Goal: Use online tool/utility: Utilize a website feature to perform a specific function

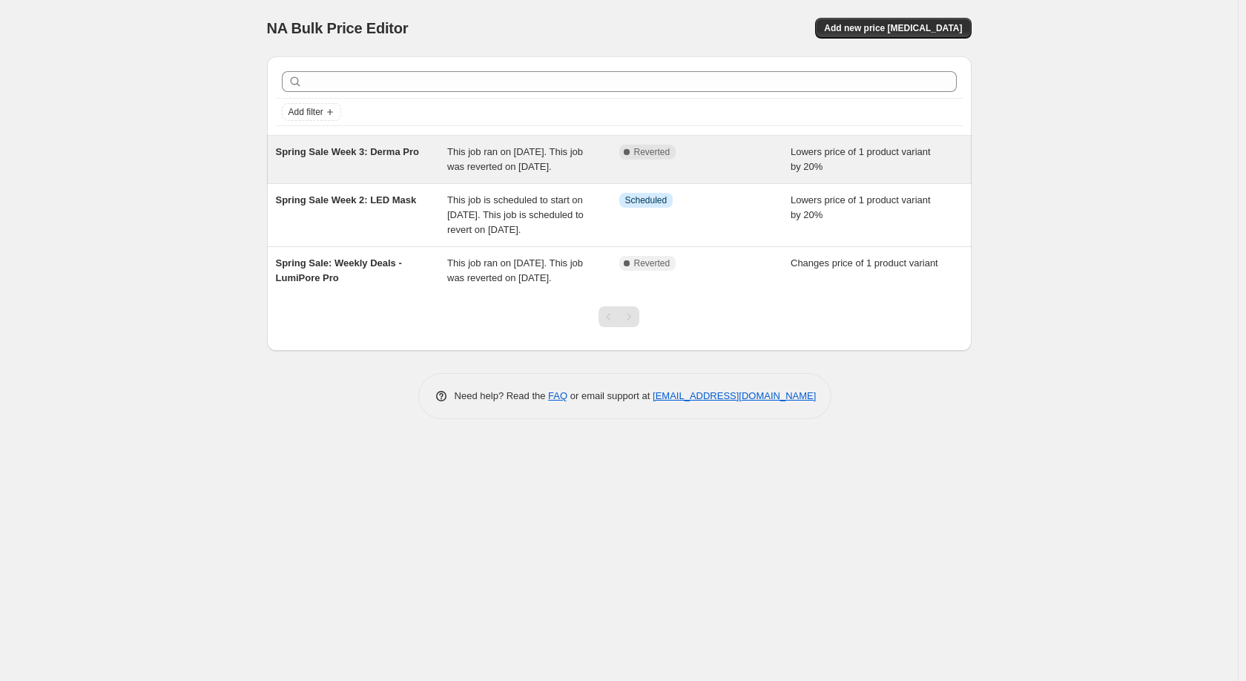
click at [671, 166] on div "Complete Reverted" at bounding box center [705, 160] width 172 height 30
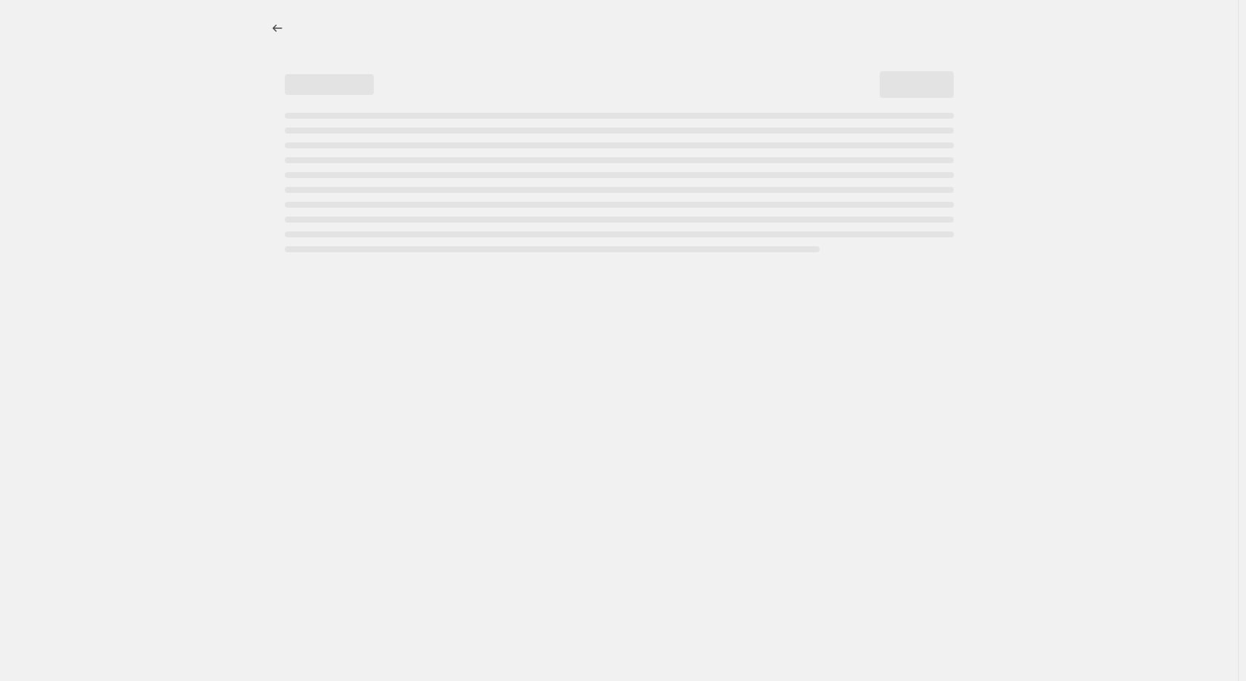
select select "percentage"
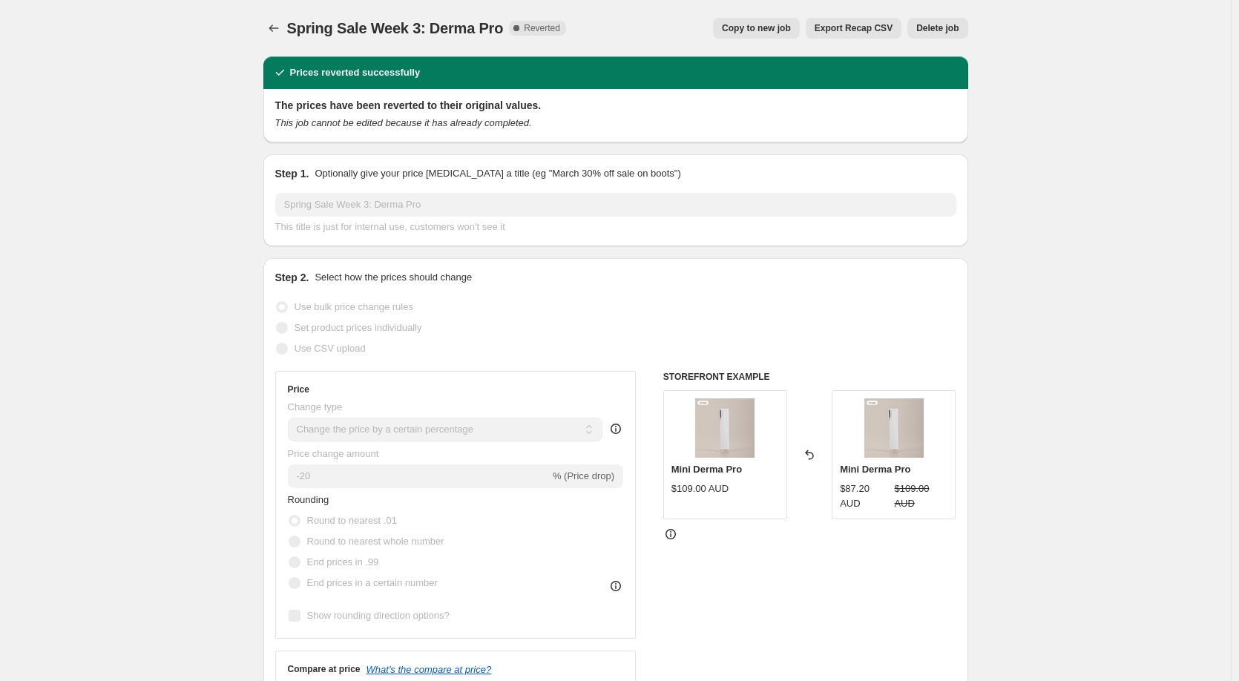
click at [773, 30] on span "Copy to new job" at bounding box center [756, 28] width 69 height 12
select select "percentage"
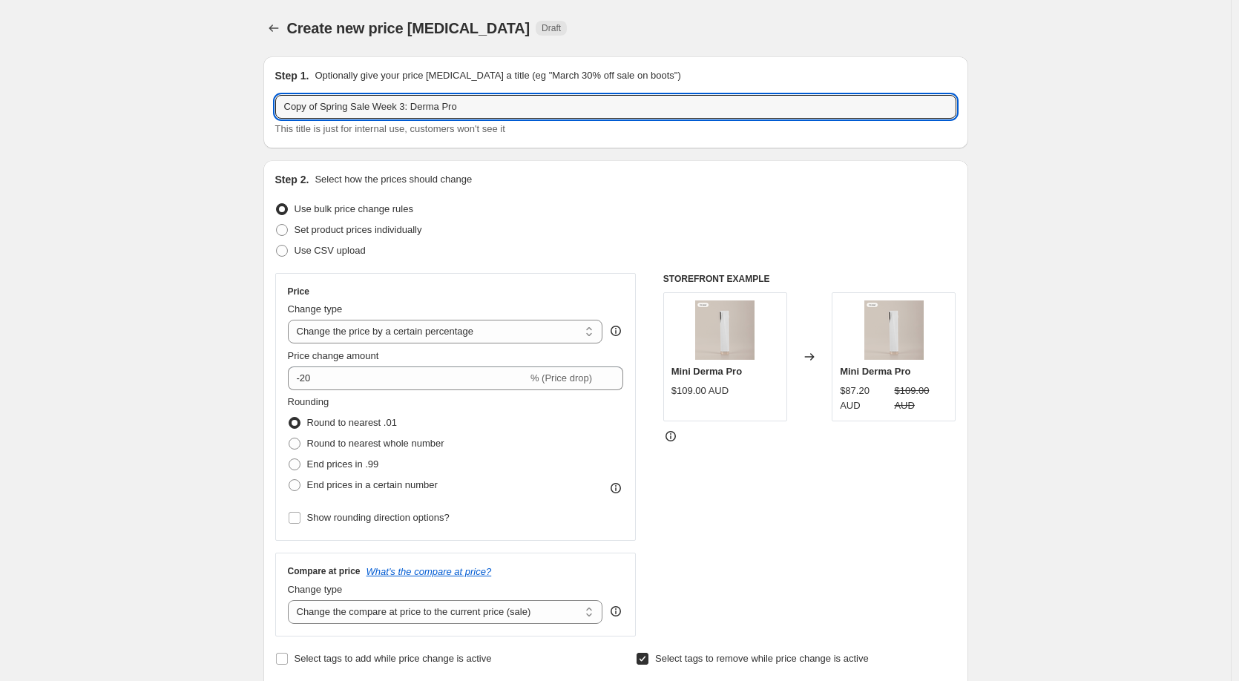
drag, startPoint x: 325, startPoint y: 108, endPoint x: 274, endPoint y: 107, distance: 50.4
click at [274, 107] on div "Step 1. Optionally give your price change job a title (eg "March 30% off sale o…" at bounding box center [615, 102] width 705 height 92
drag, startPoint x: 374, startPoint y: 110, endPoint x: 494, endPoint y: 110, distance: 120.2
click at [494, 110] on input "Spring Sale Week 3: Derma Pro" at bounding box center [615, 107] width 681 height 24
paste input "Microdermabrasion Kit"
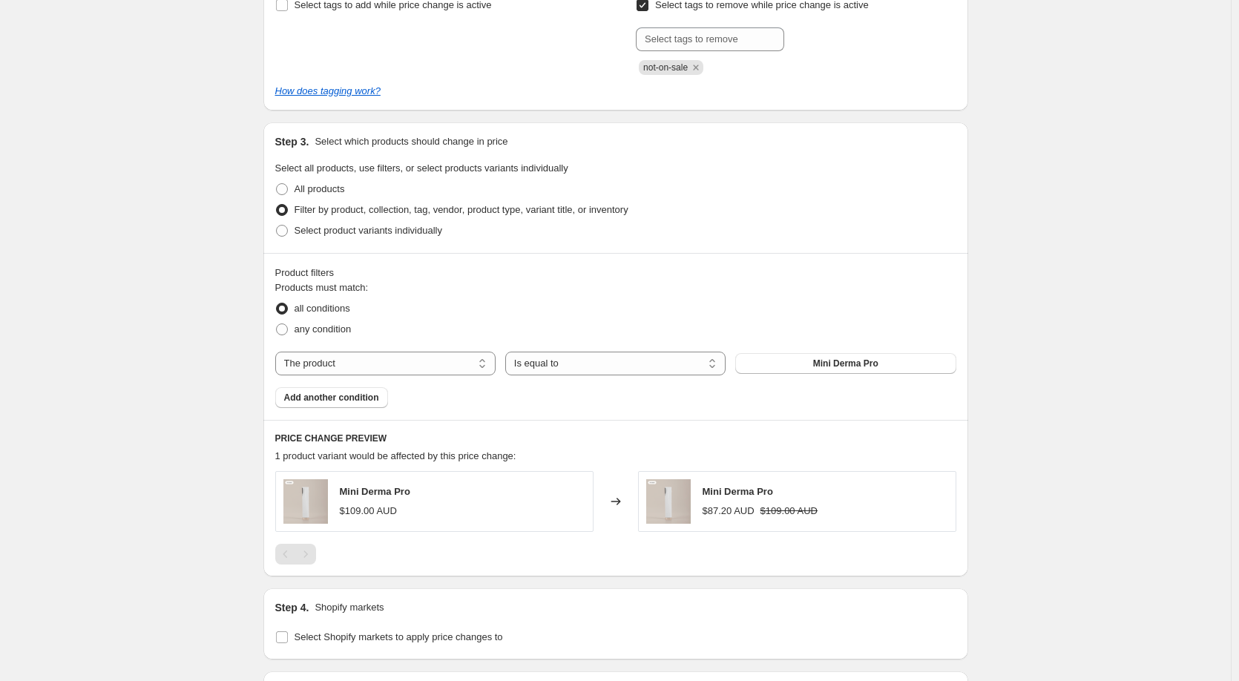
scroll to position [668, 0]
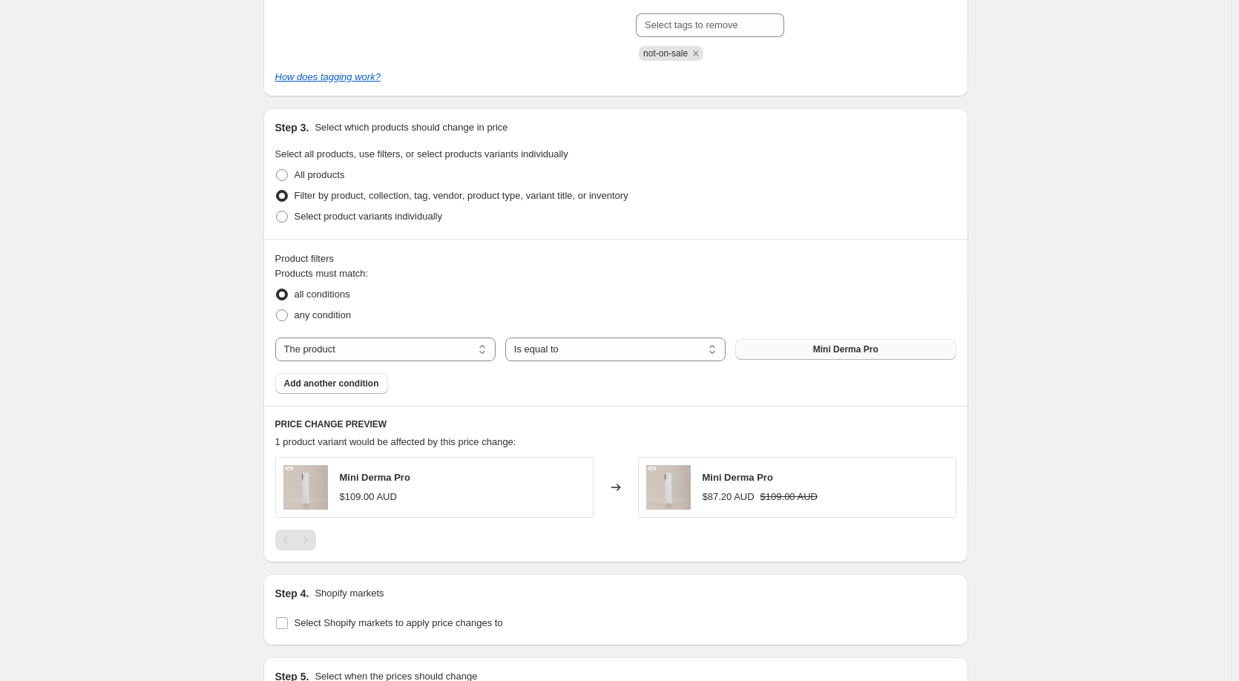
type input "Spring Sale Week 3: Microdermabrasion Kit"
click at [834, 355] on span "Mini Derma Pro" at bounding box center [845, 349] width 65 height 12
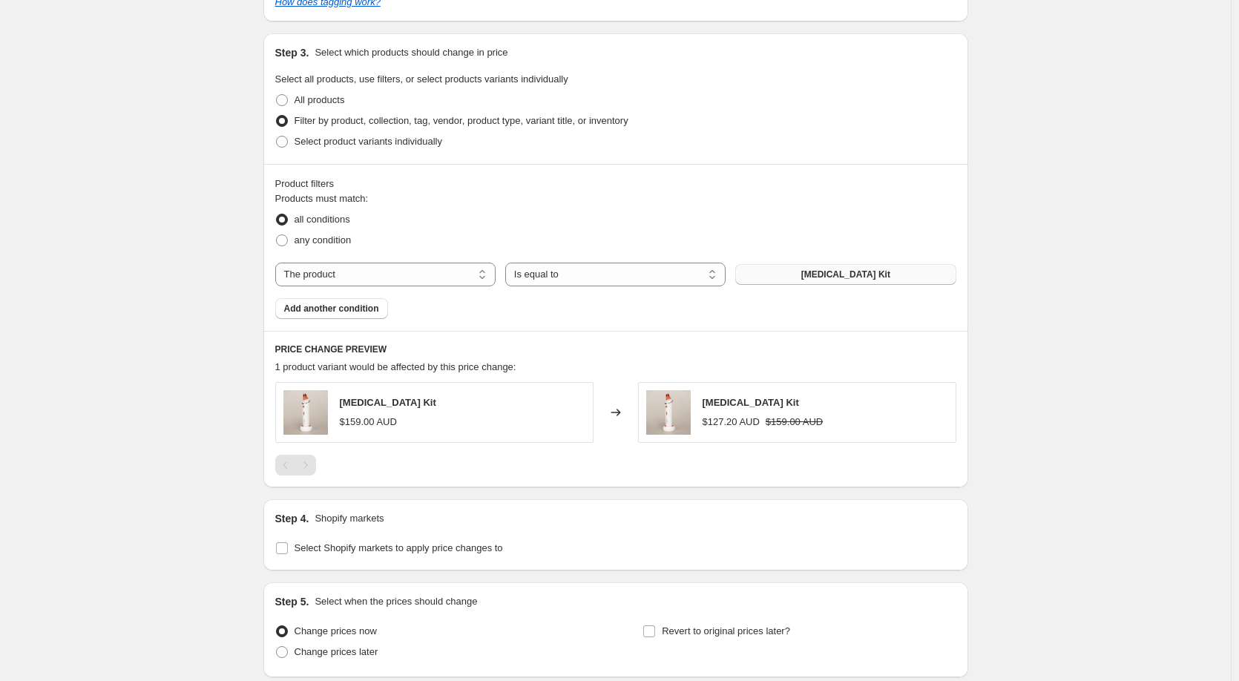
scroll to position [863, 0]
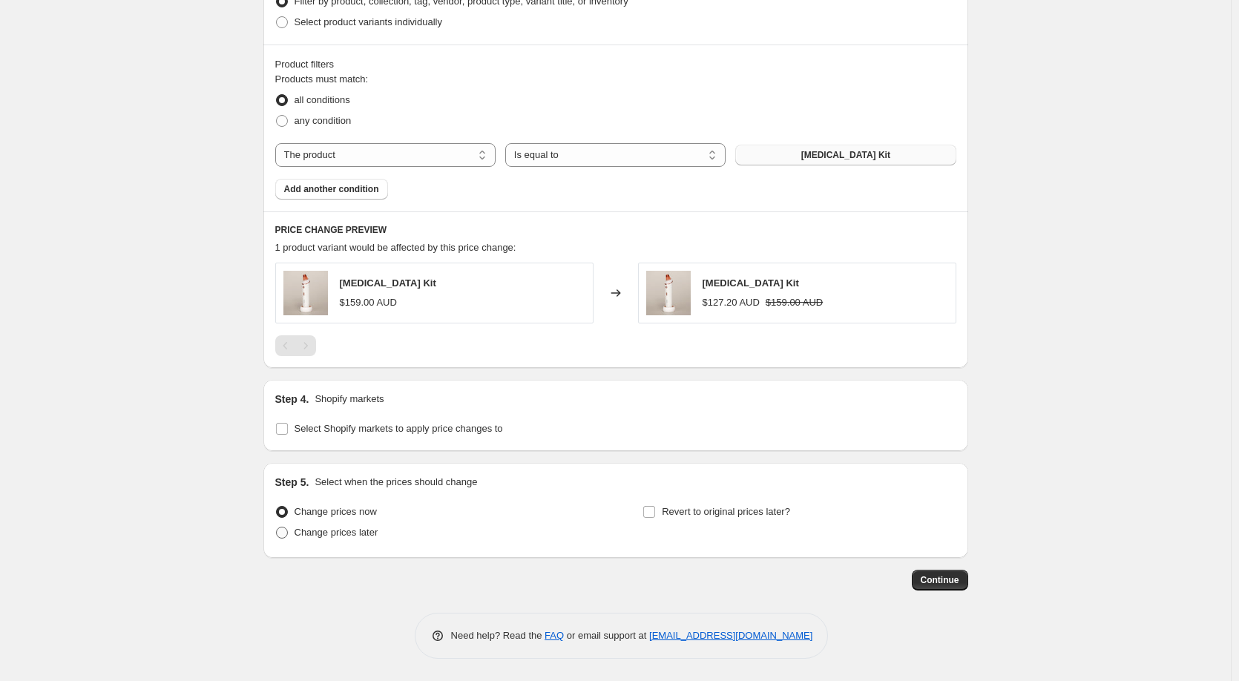
click at [288, 535] on span at bounding box center [282, 533] width 12 height 12
click at [277, 527] on input "Change prices later" at bounding box center [276, 527] width 1 height 1
radio input "true"
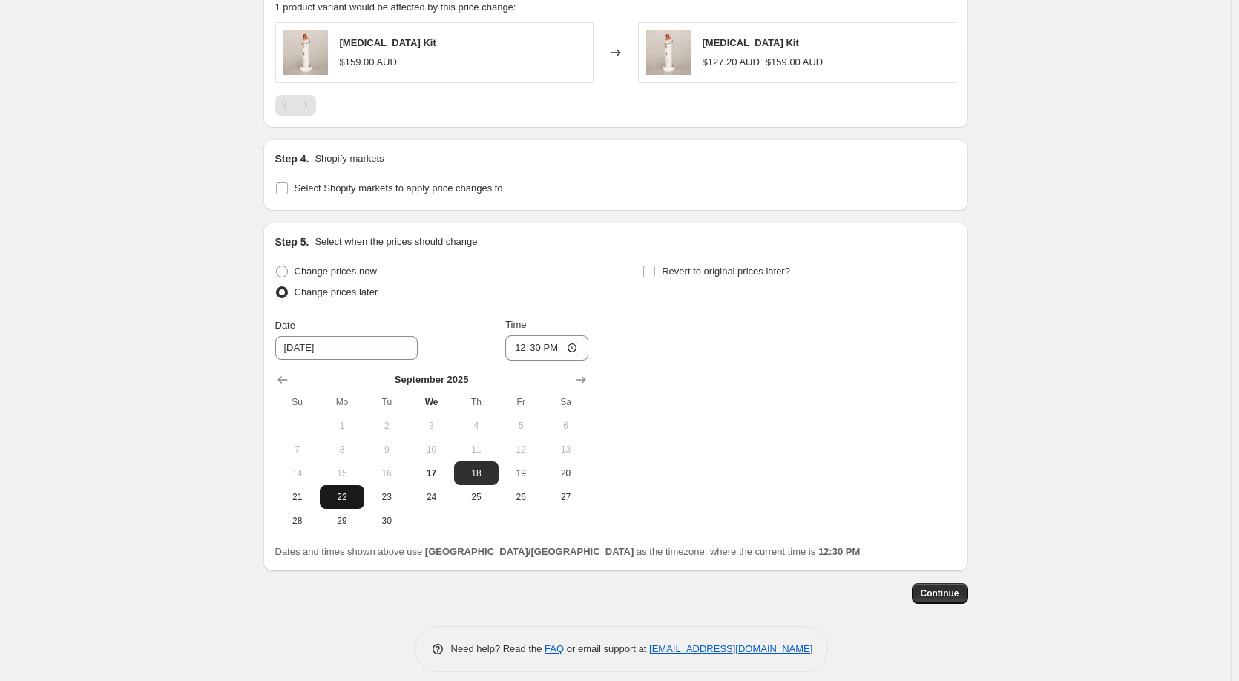
scroll to position [1116, 0]
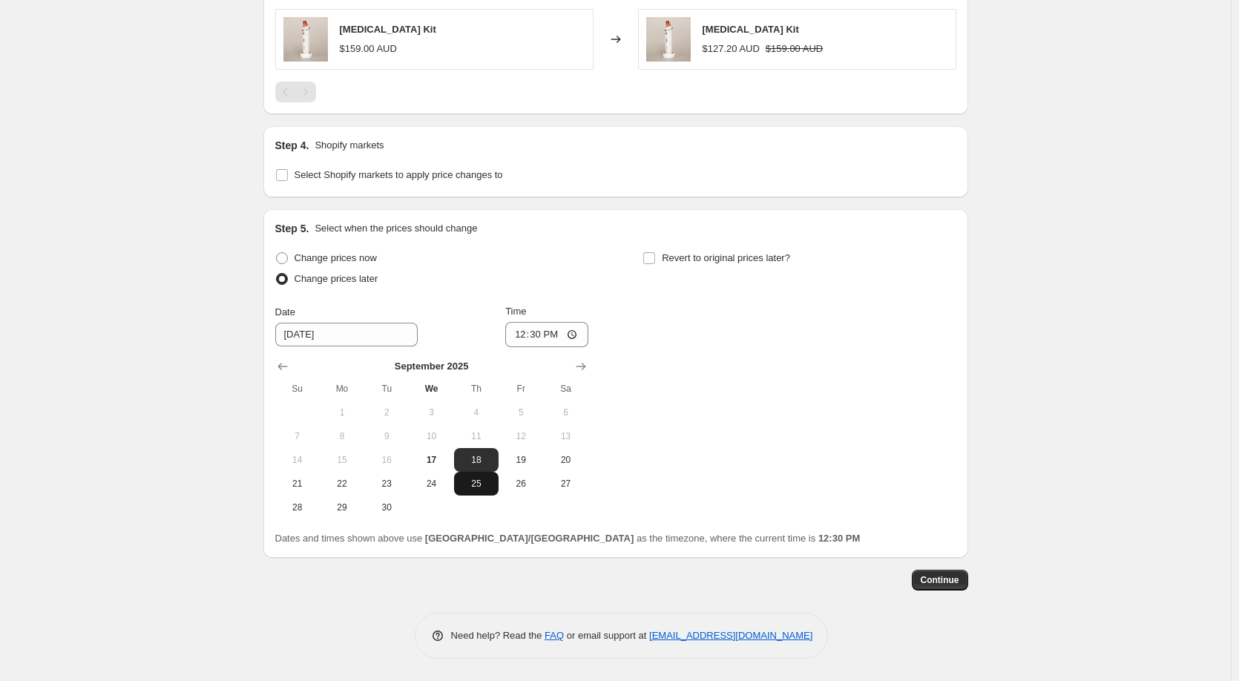
click at [471, 484] on span "25" at bounding box center [476, 484] width 33 height 12
type input "9/25/2025"
click at [536, 336] on input "12:30" at bounding box center [546, 334] width 83 height 25
click at [521, 336] on input "12:30" at bounding box center [546, 334] width 83 height 25
click at [540, 334] on input "12:30" at bounding box center [546, 334] width 83 height 25
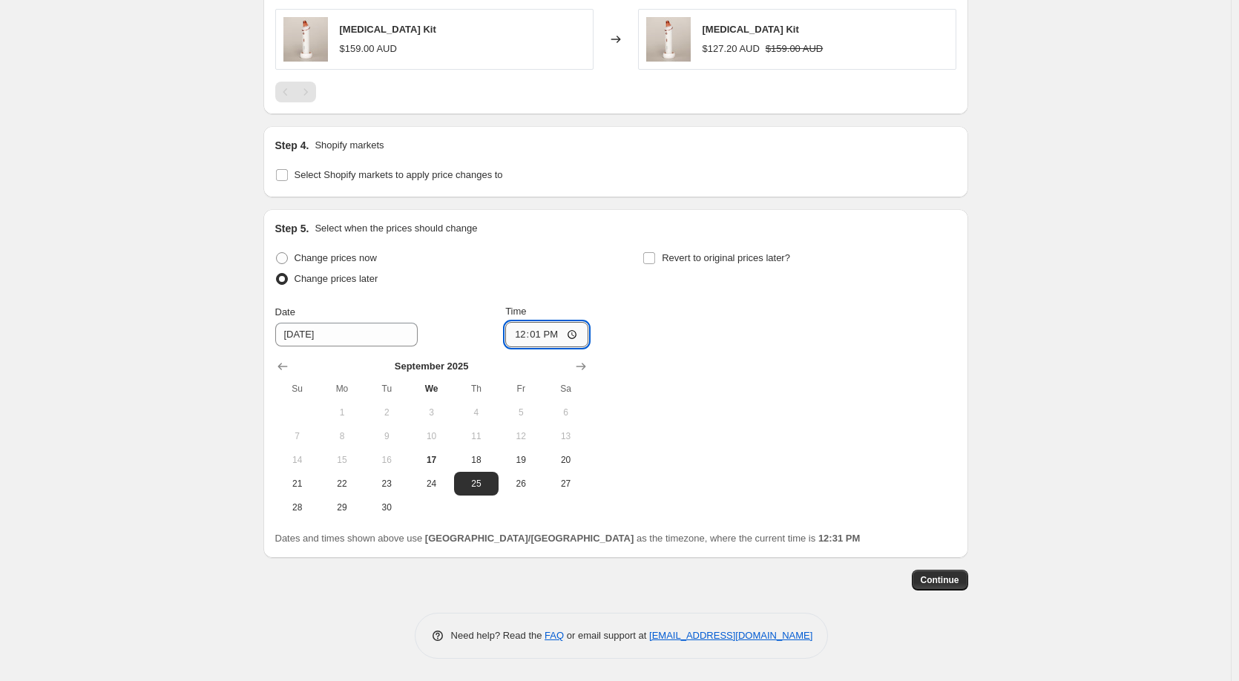
type input "00:01"
click at [761, 363] on div "Change prices now Change prices later Date 9/25/2025 Time 00:01 September 2025 …" at bounding box center [615, 383] width 681 height 271
click at [655, 257] on input "Revert to original prices later?" at bounding box center [649, 258] width 12 height 12
checkbox input "true"
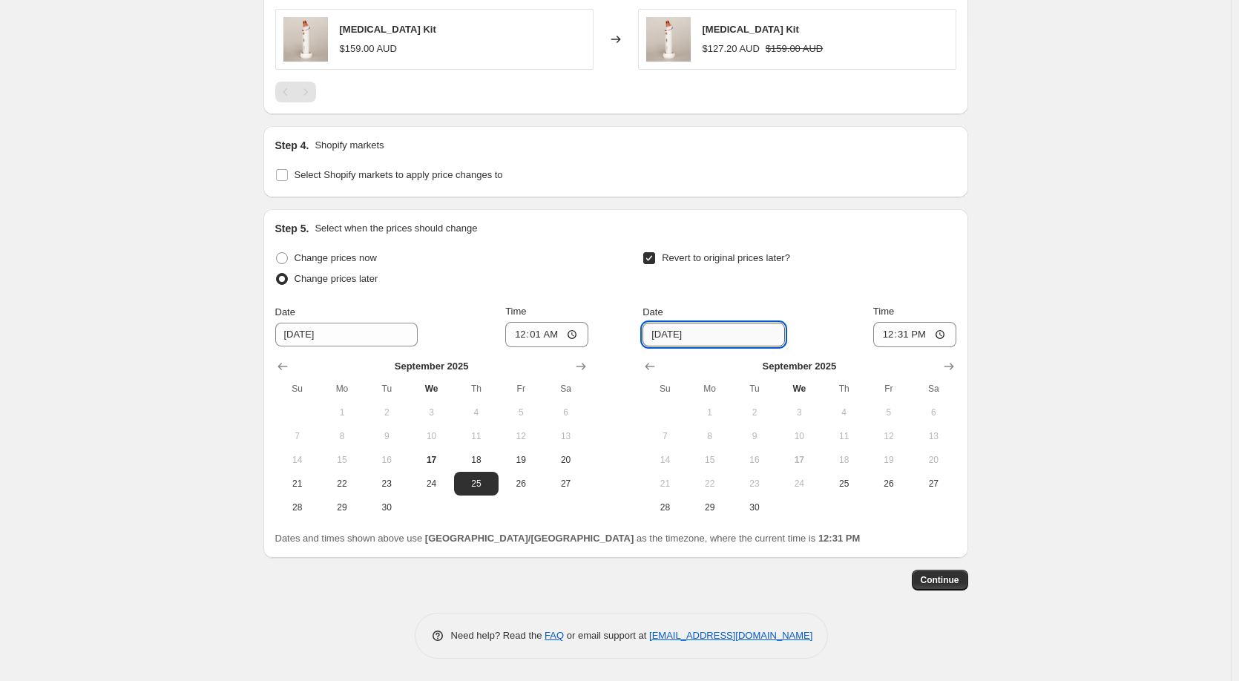
click at [737, 341] on input "9/24/2025" at bounding box center [713, 335] width 142 height 24
click at [948, 364] on icon "Show next month, October 2025" at bounding box center [948, 366] width 15 height 15
click at [799, 415] on span "1" at bounding box center [799, 412] width 33 height 12
type input "10/1/2025"
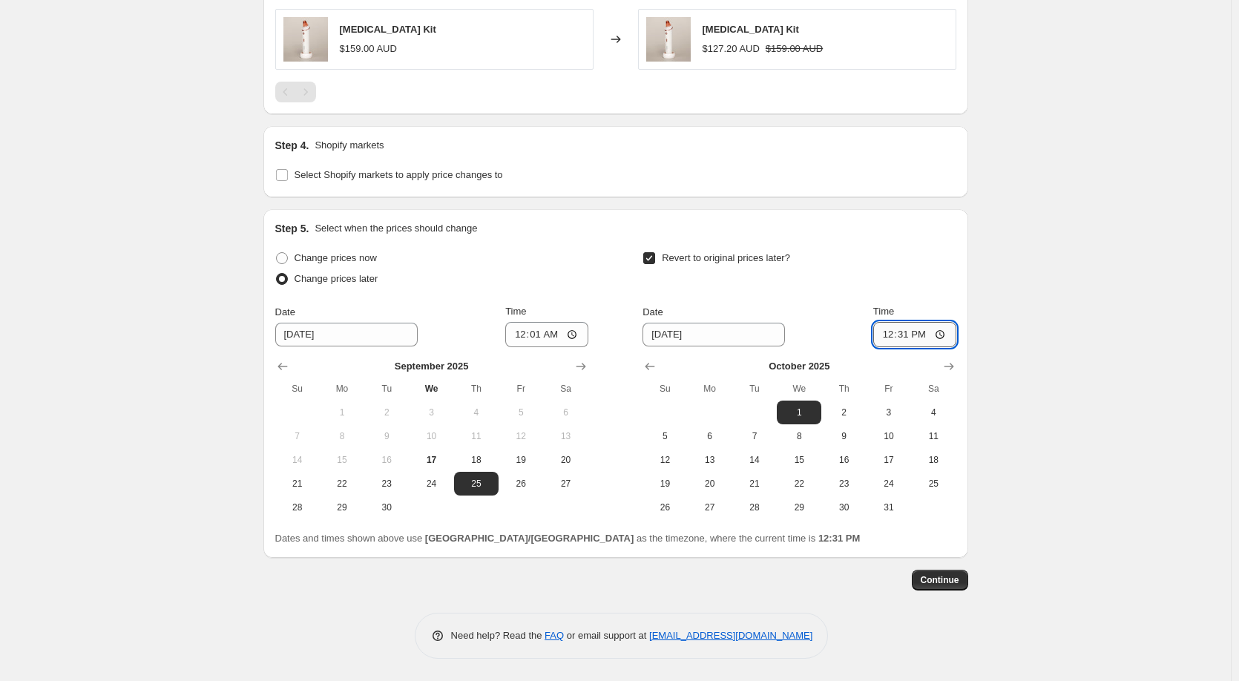
click at [906, 339] on input "12:31" at bounding box center [914, 334] width 83 height 25
type input "12:59"
click at [904, 258] on div "Revert to original prices later?" at bounding box center [798, 270] width 313 height 45
click at [929, 583] on span "Continue" at bounding box center [940, 580] width 39 height 12
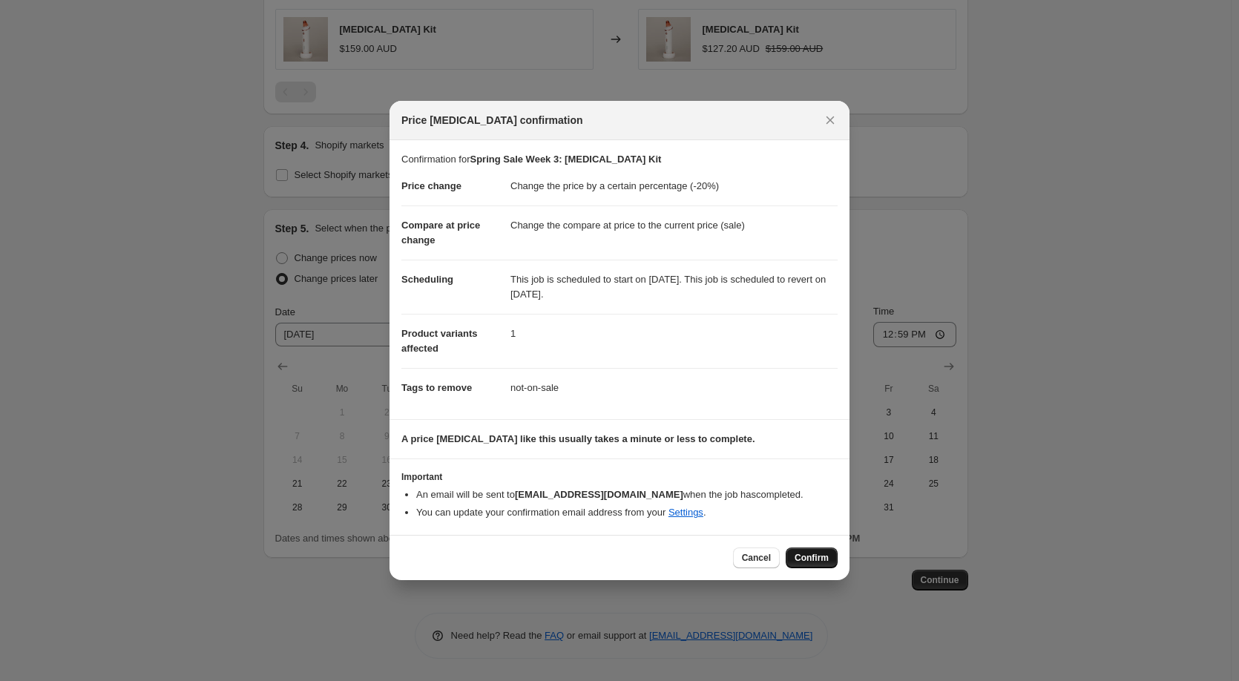
click at [810, 553] on span "Confirm" at bounding box center [811, 558] width 34 height 12
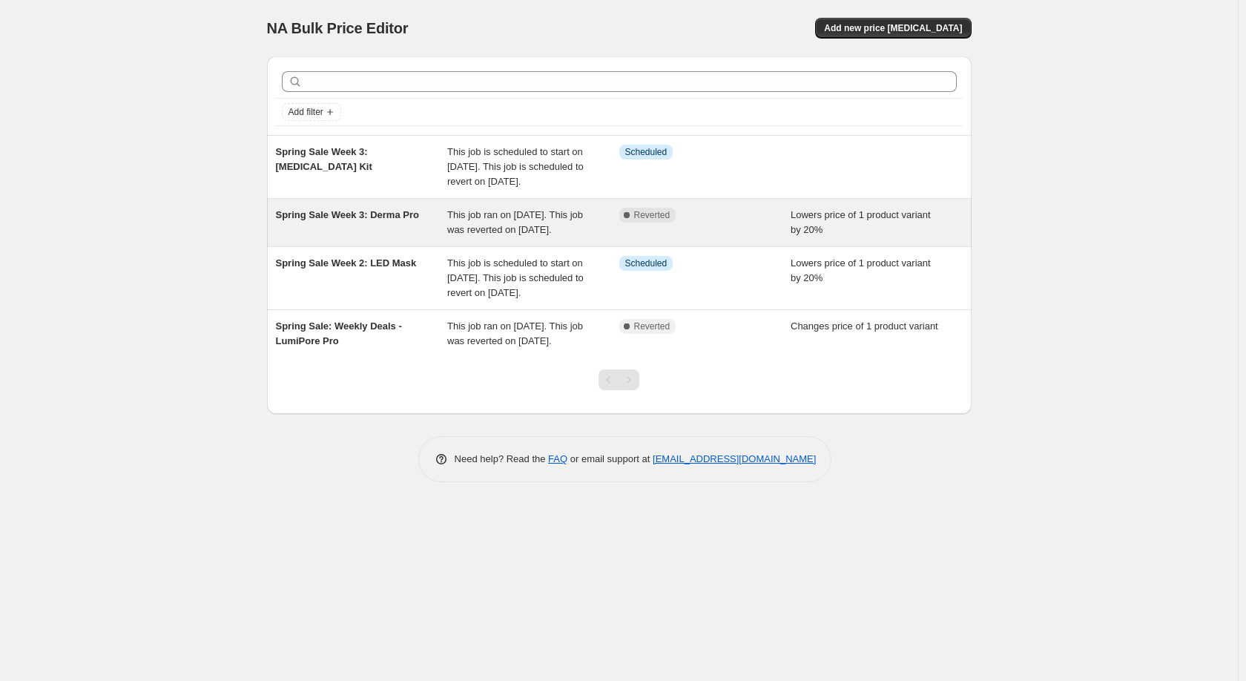
click at [761, 221] on div "Spring Sale Week 3: Derma Pro This job ran on September 16, 2025. This job was …" at bounding box center [619, 222] width 705 height 47
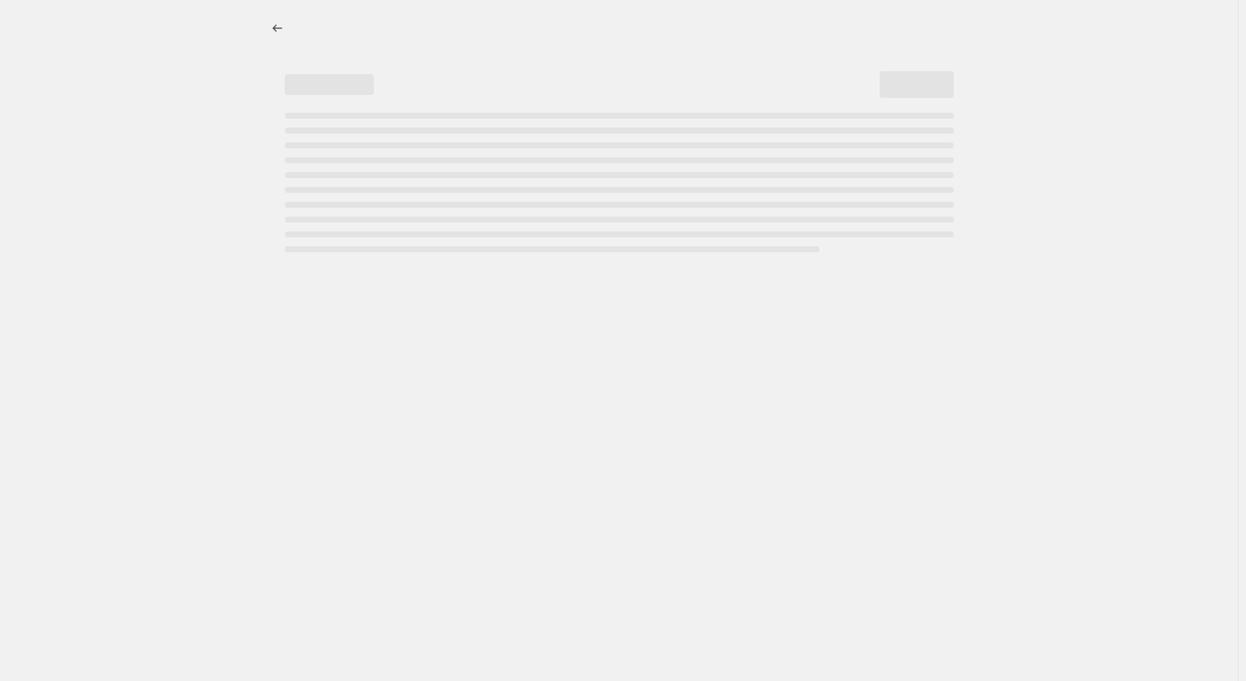
select select "percentage"
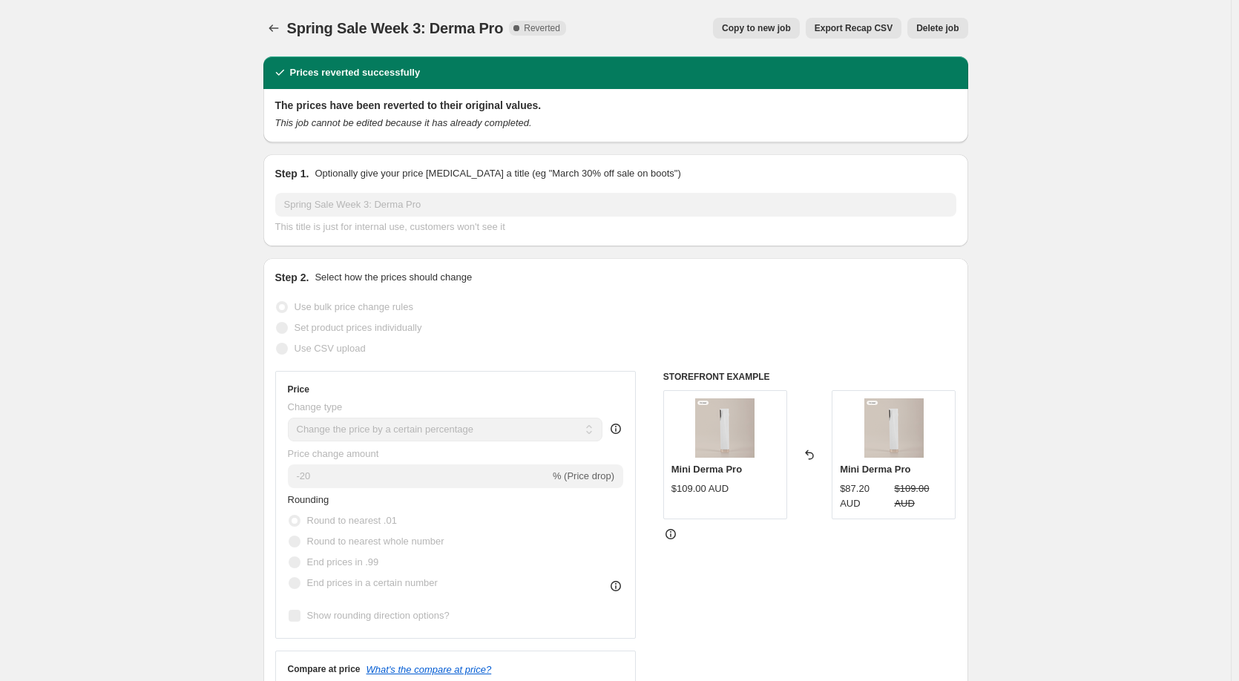
click at [940, 24] on span "Delete job" at bounding box center [937, 28] width 42 height 12
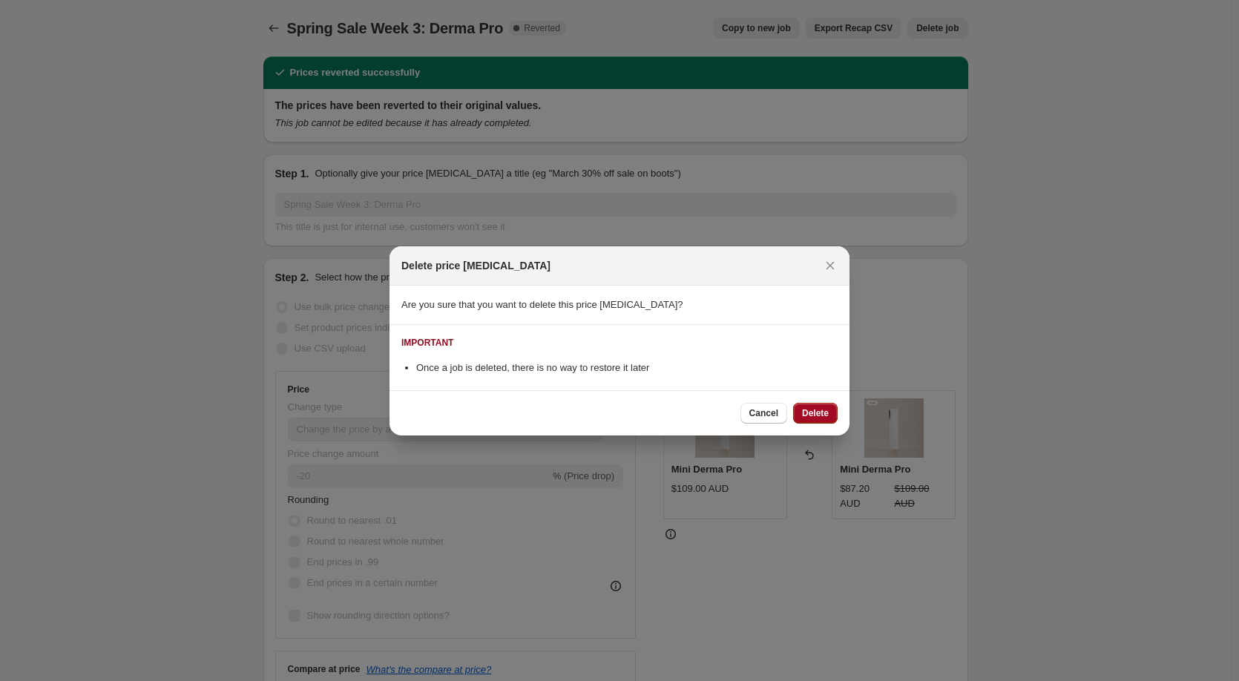
click at [800, 416] on button "Delete" at bounding box center [815, 413] width 45 height 21
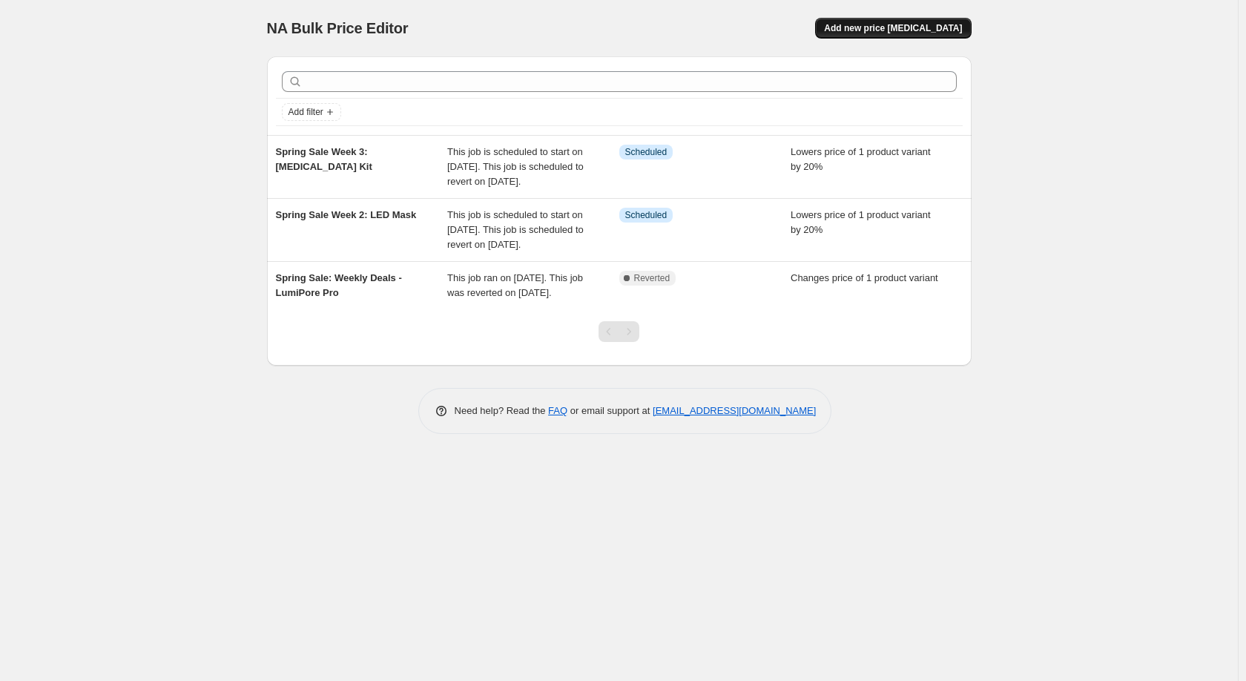
click at [918, 36] on button "Add new price change job" at bounding box center [893, 28] width 156 height 21
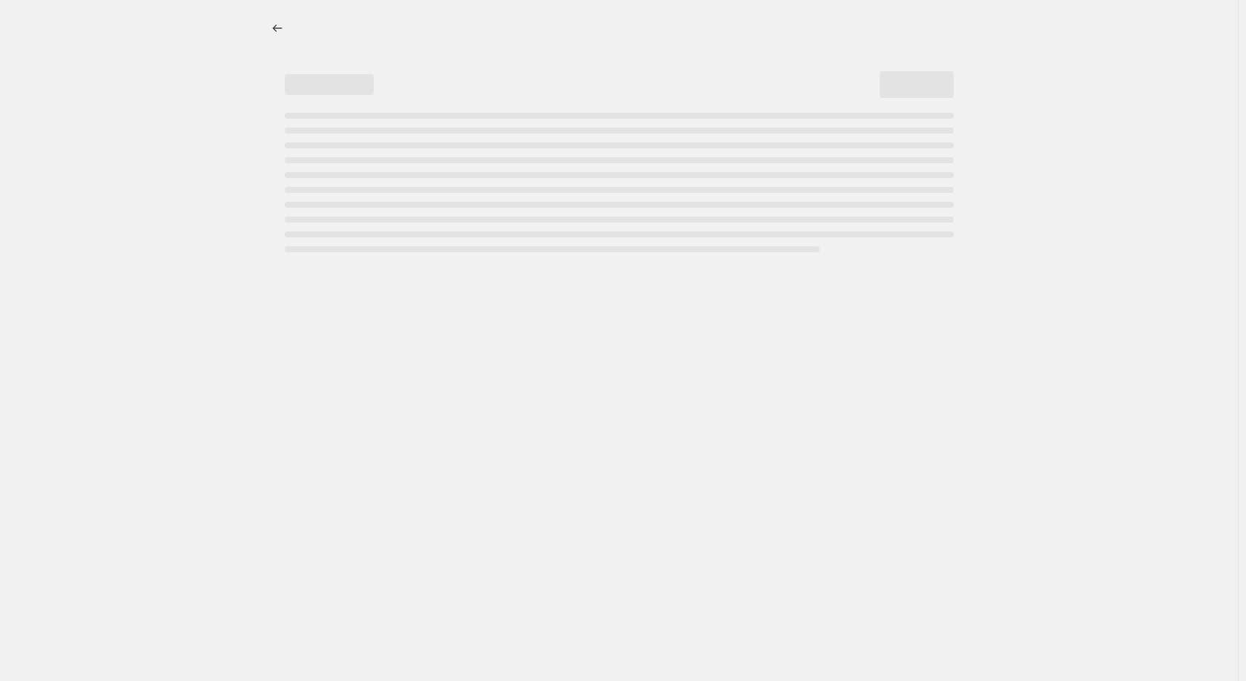
select select "percentage"
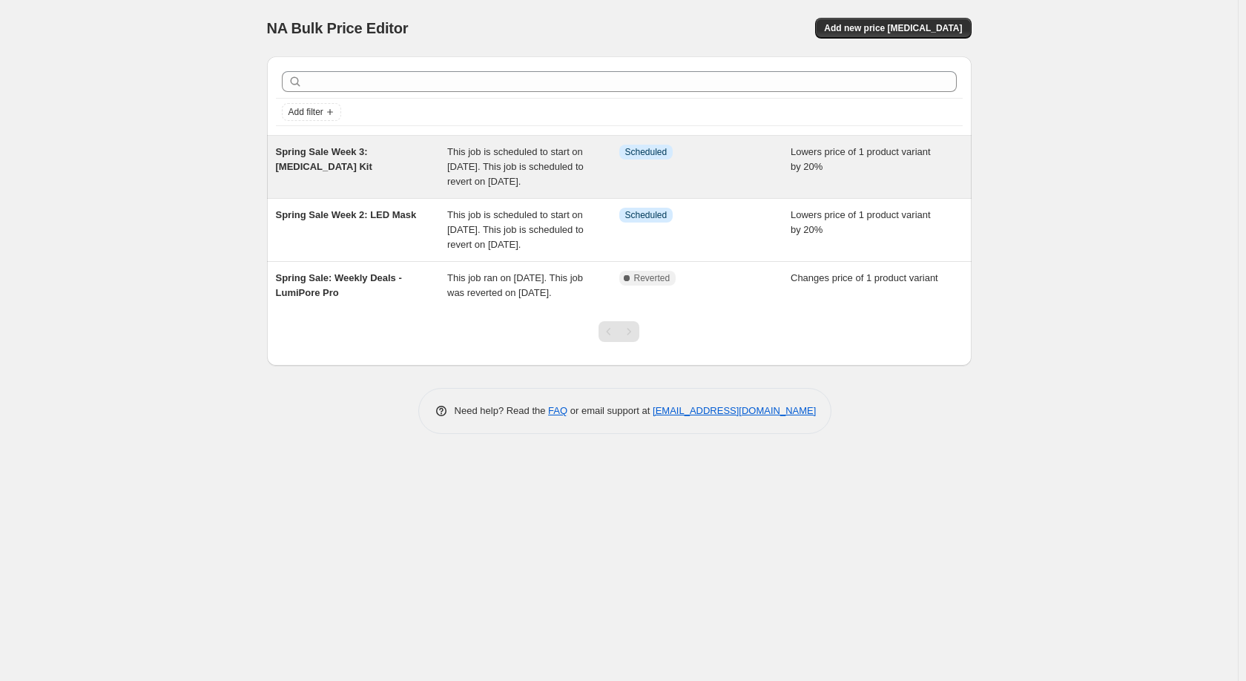
click at [752, 169] on div "Info Scheduled" at bounding box center [705, 167] width 172 height 45
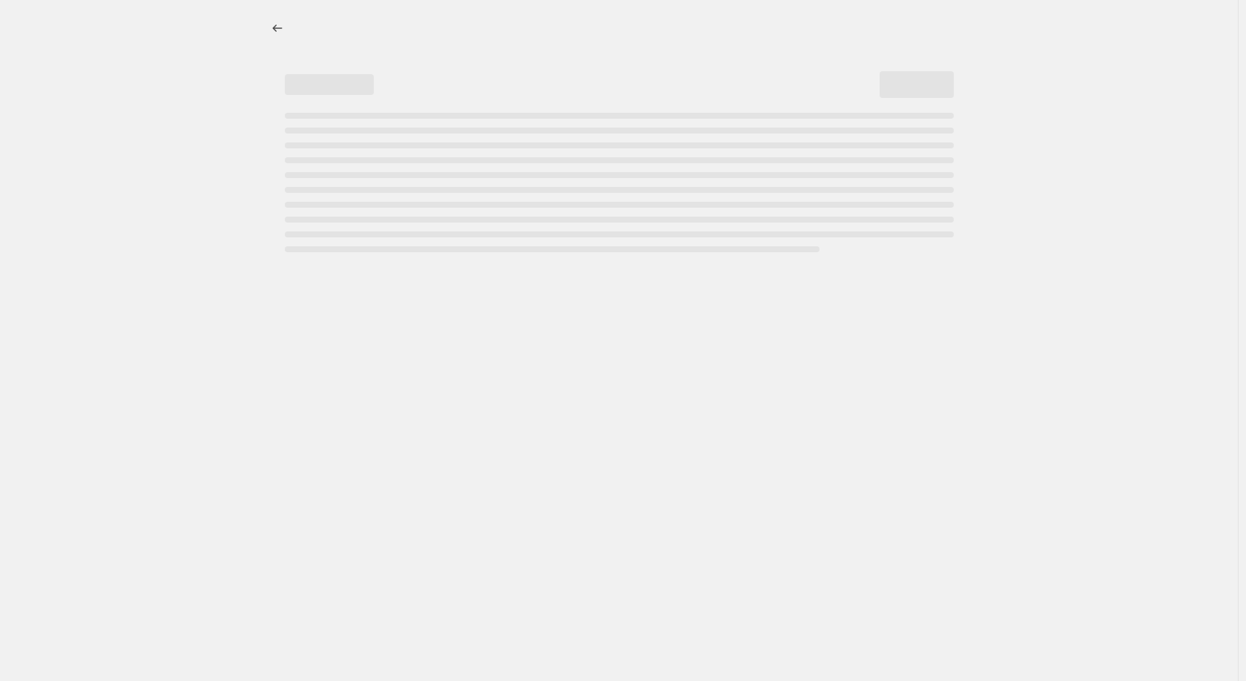
select select "percentage"
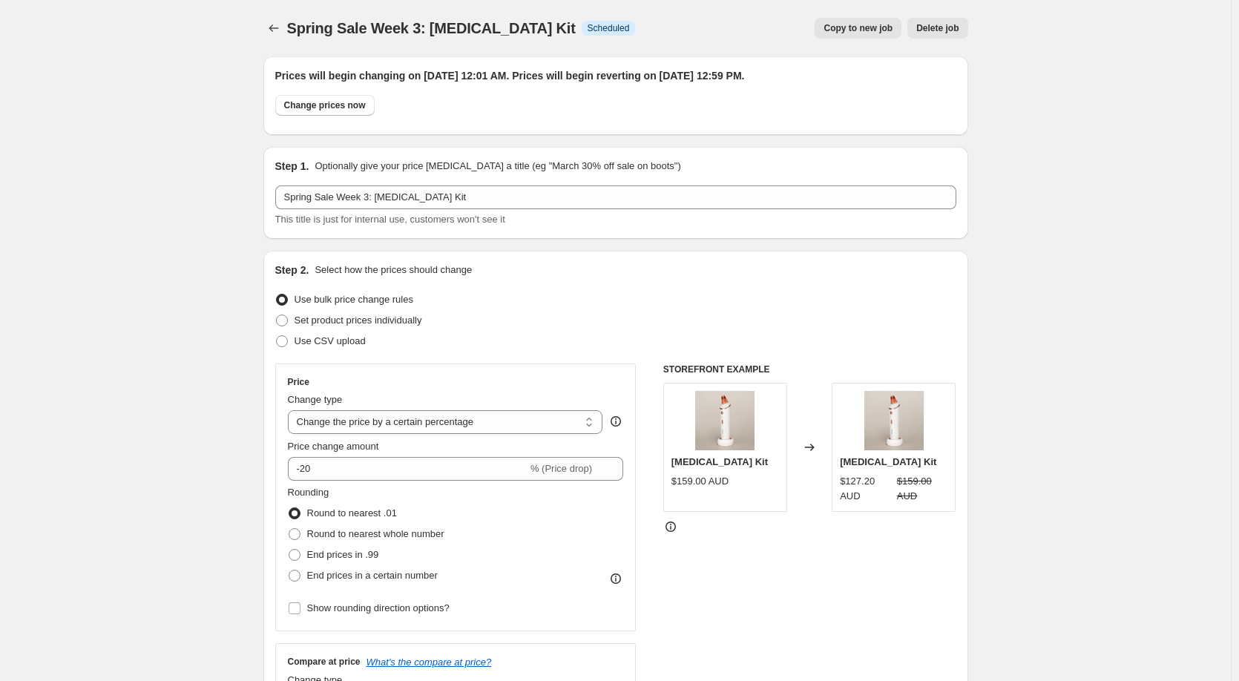
click at [854, 30] on span "Copy to new job" at bounding box center [857, 28] width 69 height 12
select select "percentage"
